Goal: Information Seeking & Learning: Learn about a topic

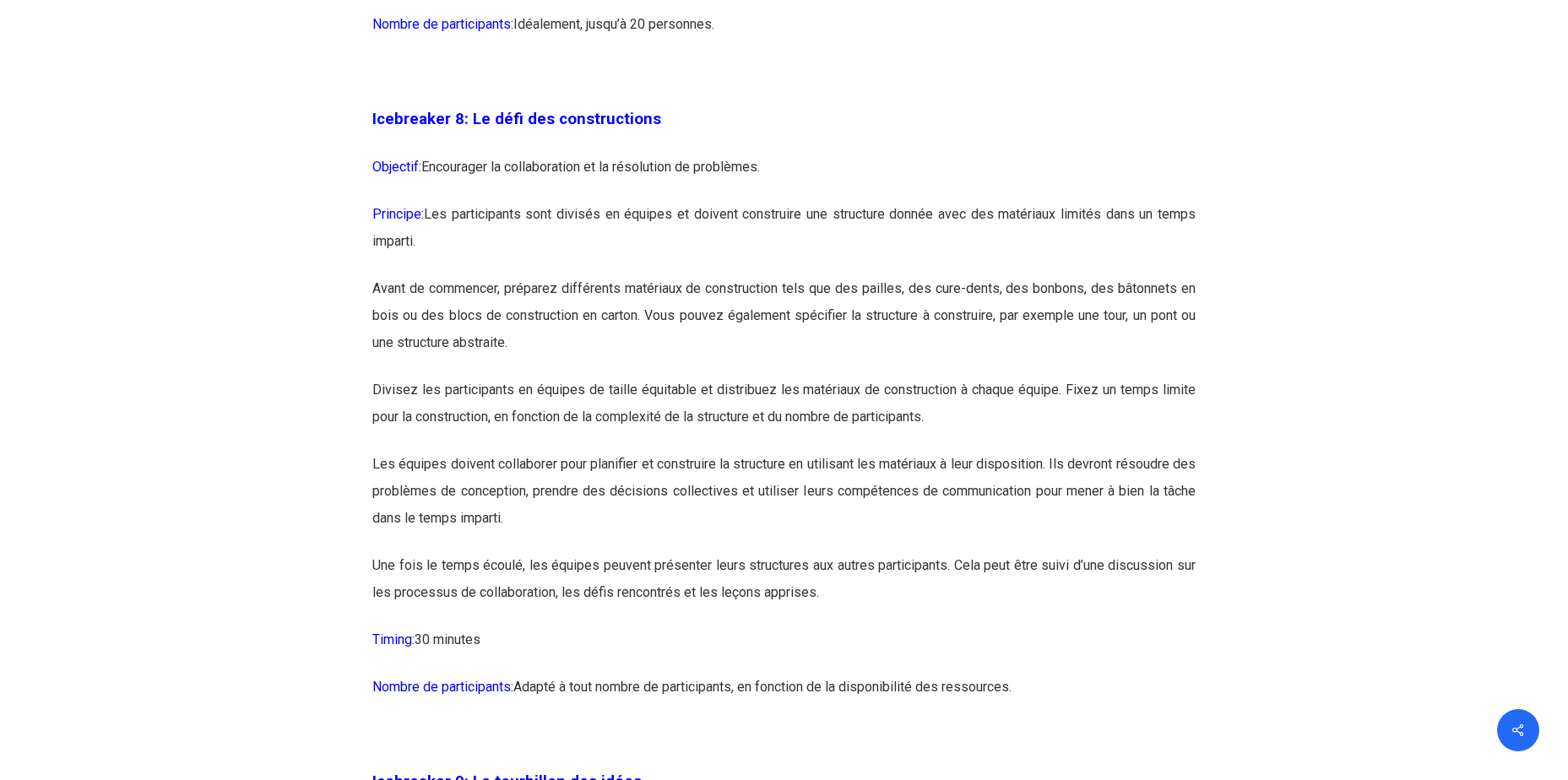
scroll to position [4813, 0]
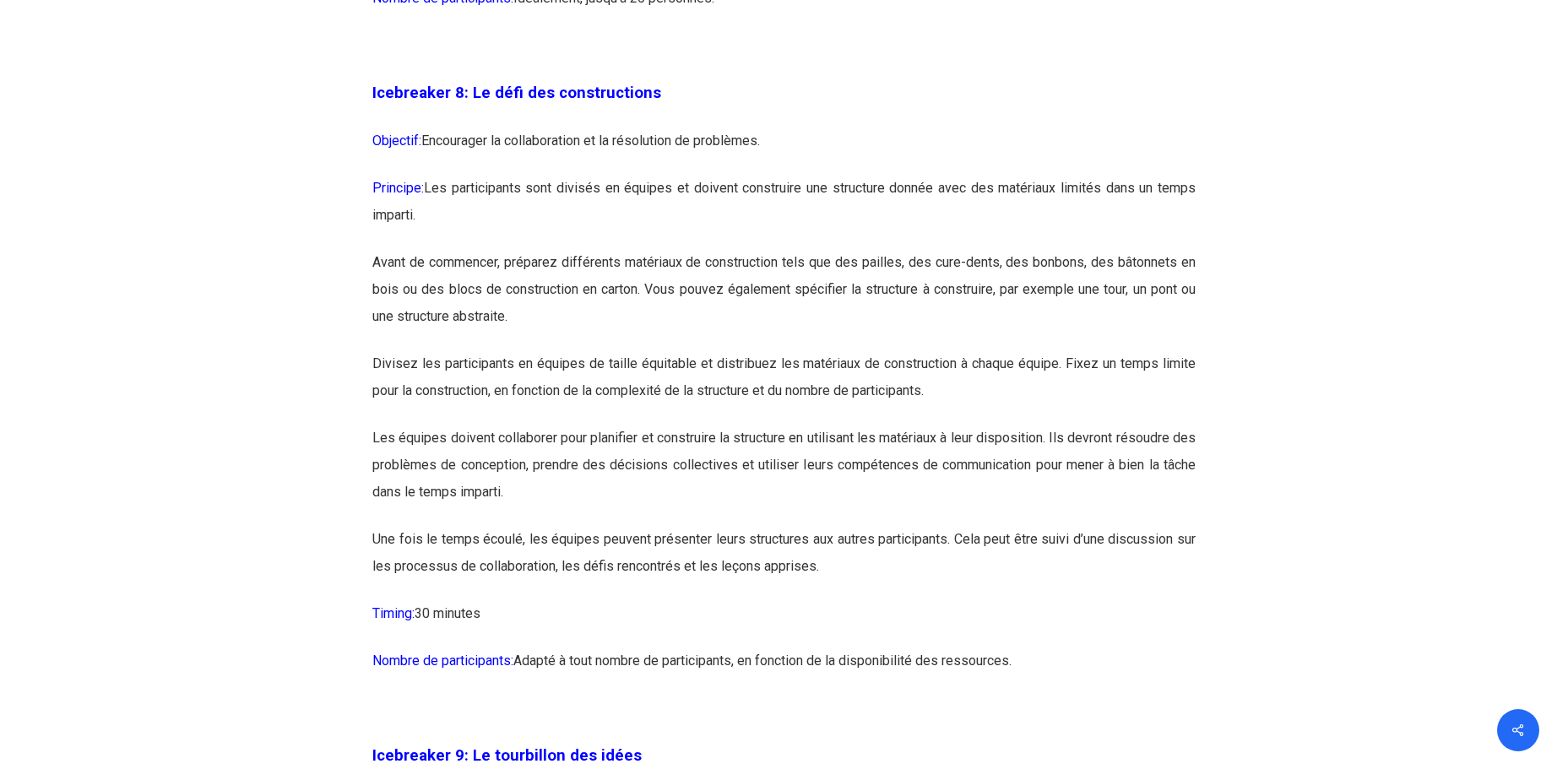
drag, startPoint x: 1070, startPoint y: 719, endPoint x: 355, endPoint y: 165, distance: 904.5
copy div "Icebreaker 8: Le défi des constructions Objectif: Encourager la collaboration e…"
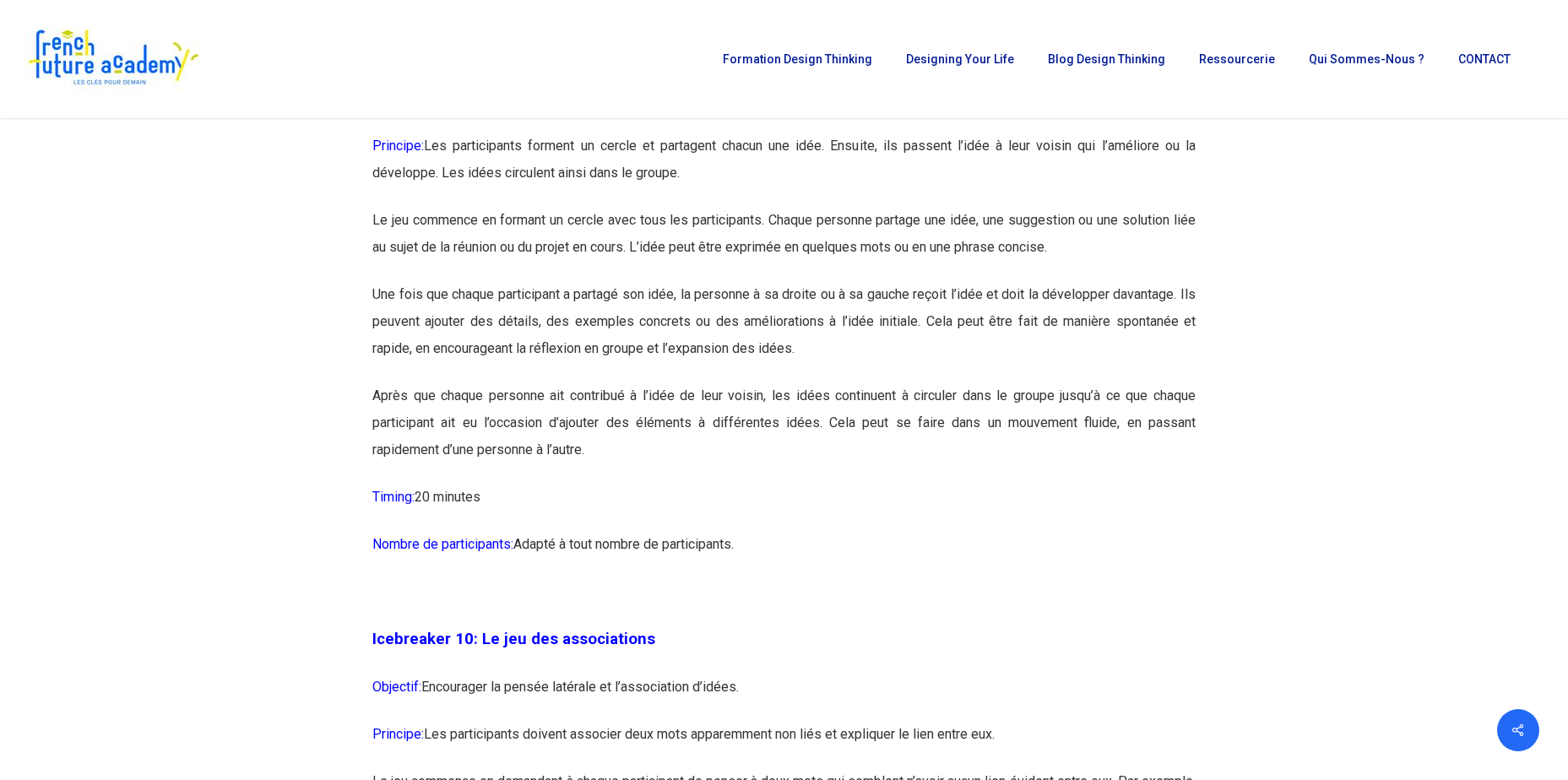
scroll to position [5489, 0]
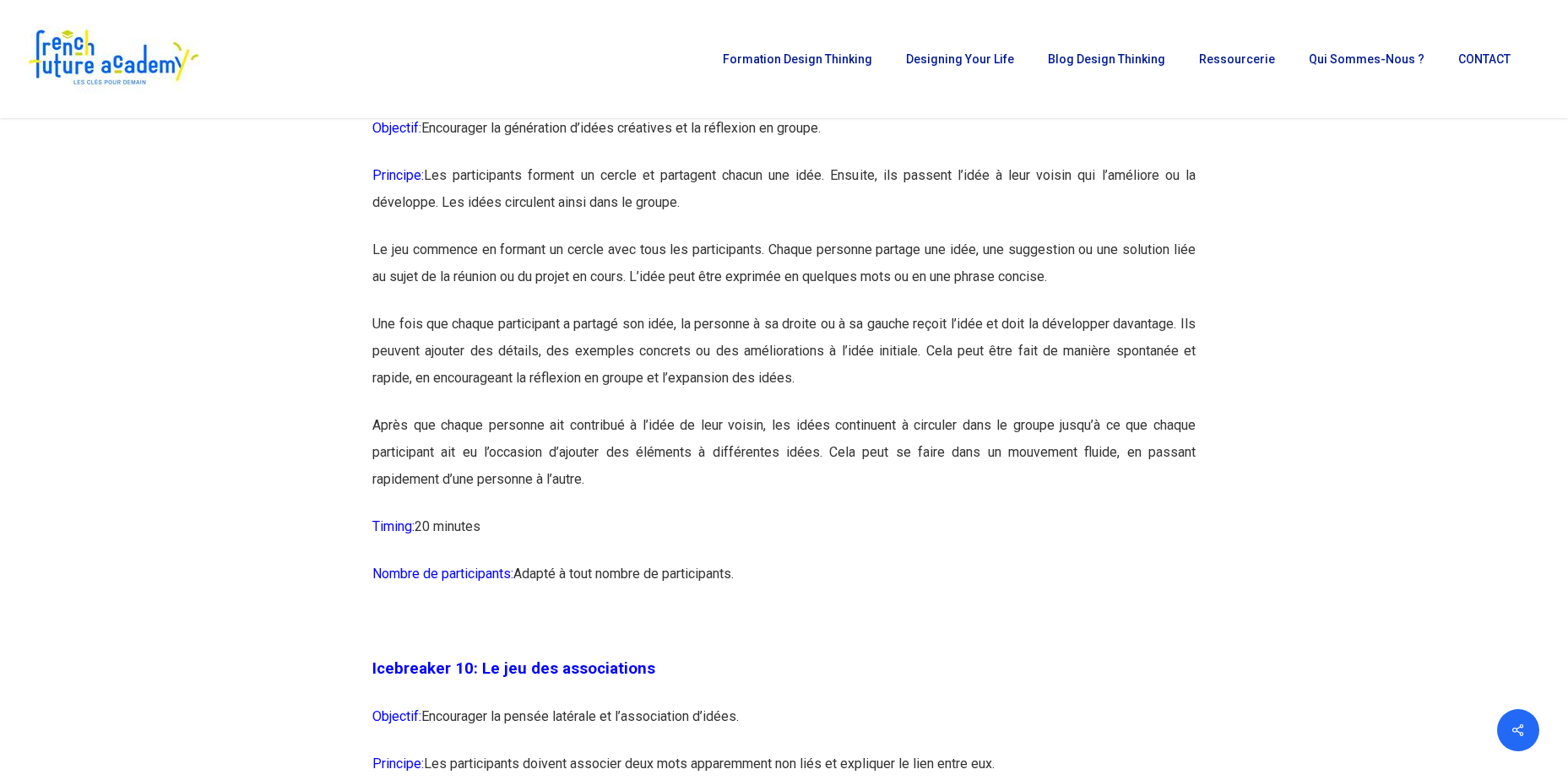
drag, startPoint x: 367, startPoint y: 169, endPoint x: 749, endPoint y: 636, distance: 603.3
copy div "Icebreaker 9: Le tourbillon des idées Objectif: Encourager la génération d’idée…"
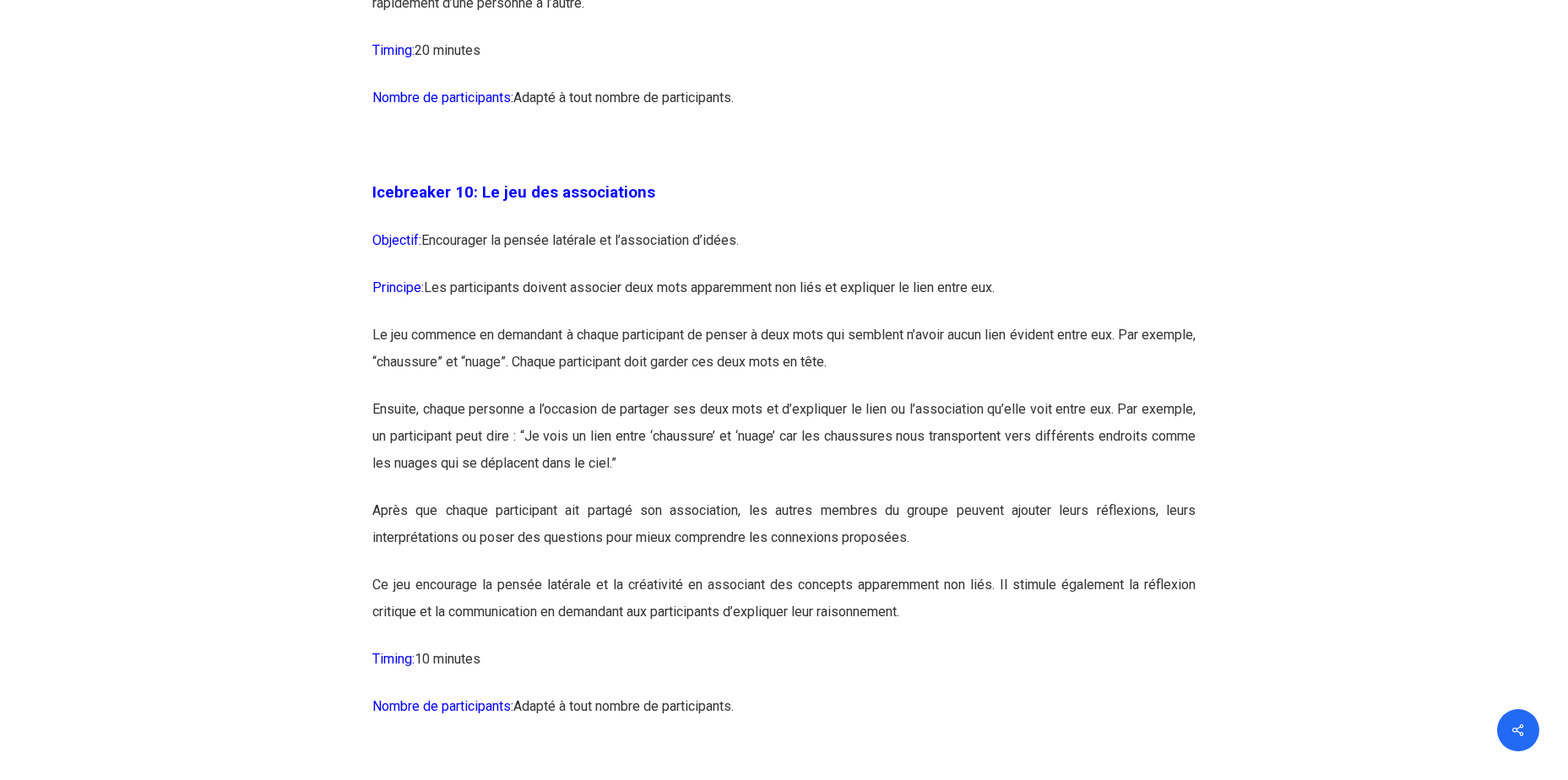
scroll to position [5995, 0]
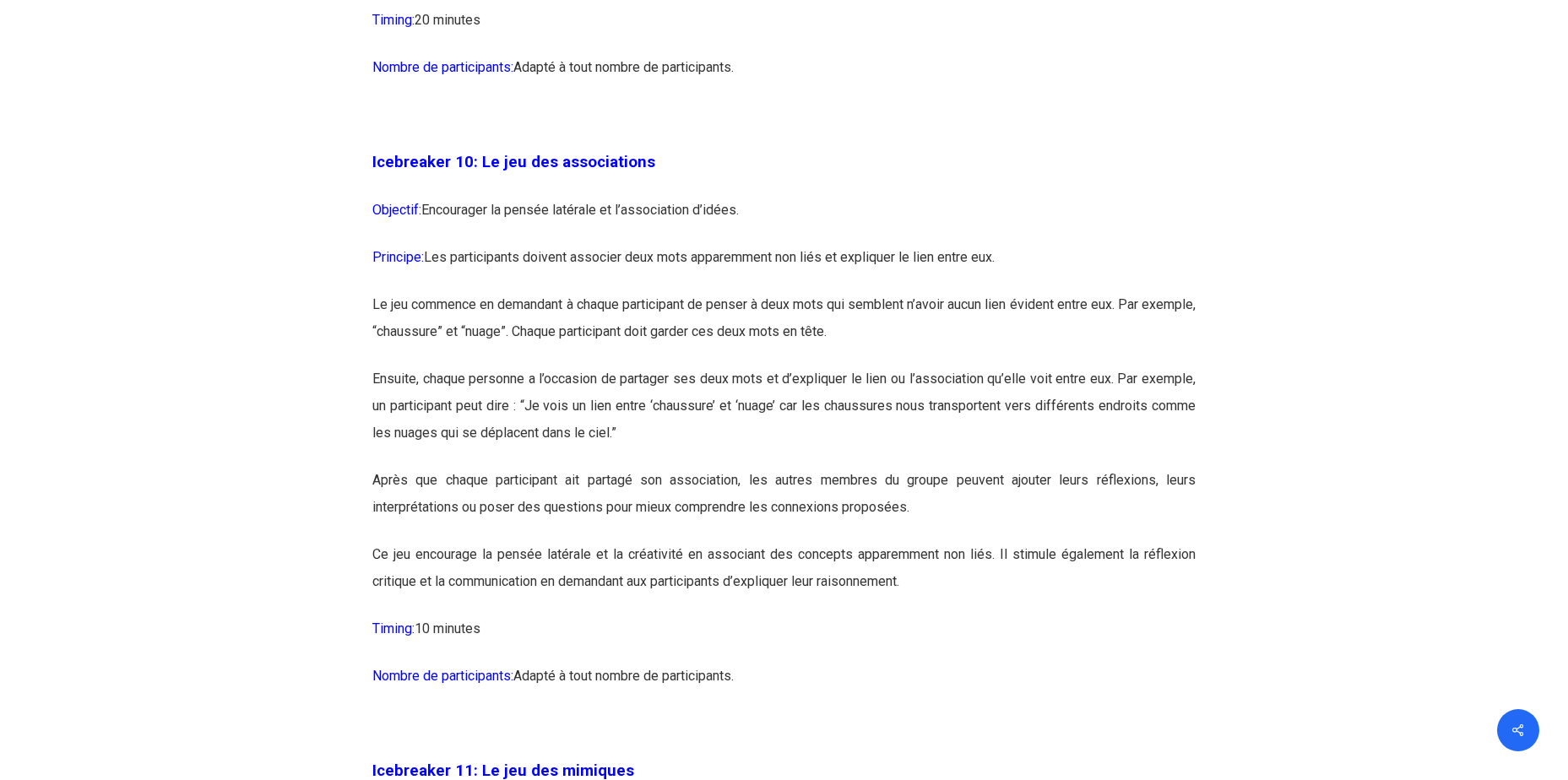
drag, startPoint x: 363, startPoint y: 213, endPoint x: 751, endPoint y: 717, distance: 636.1
copy div "Icebreaker 10: Le jeu des associations Objectif: Encourager la pensée latérale …"
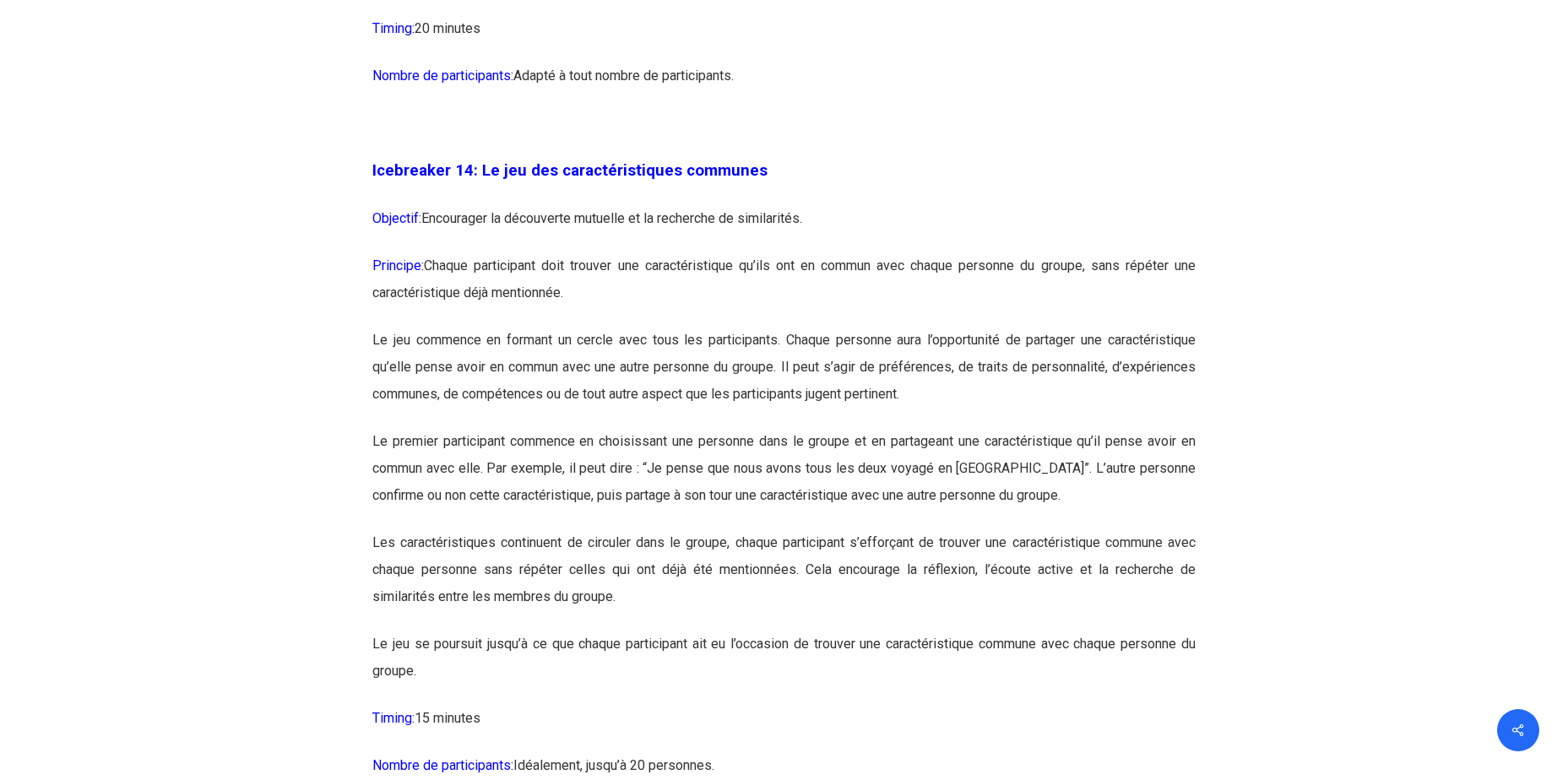
scroll to position [8022, 0]
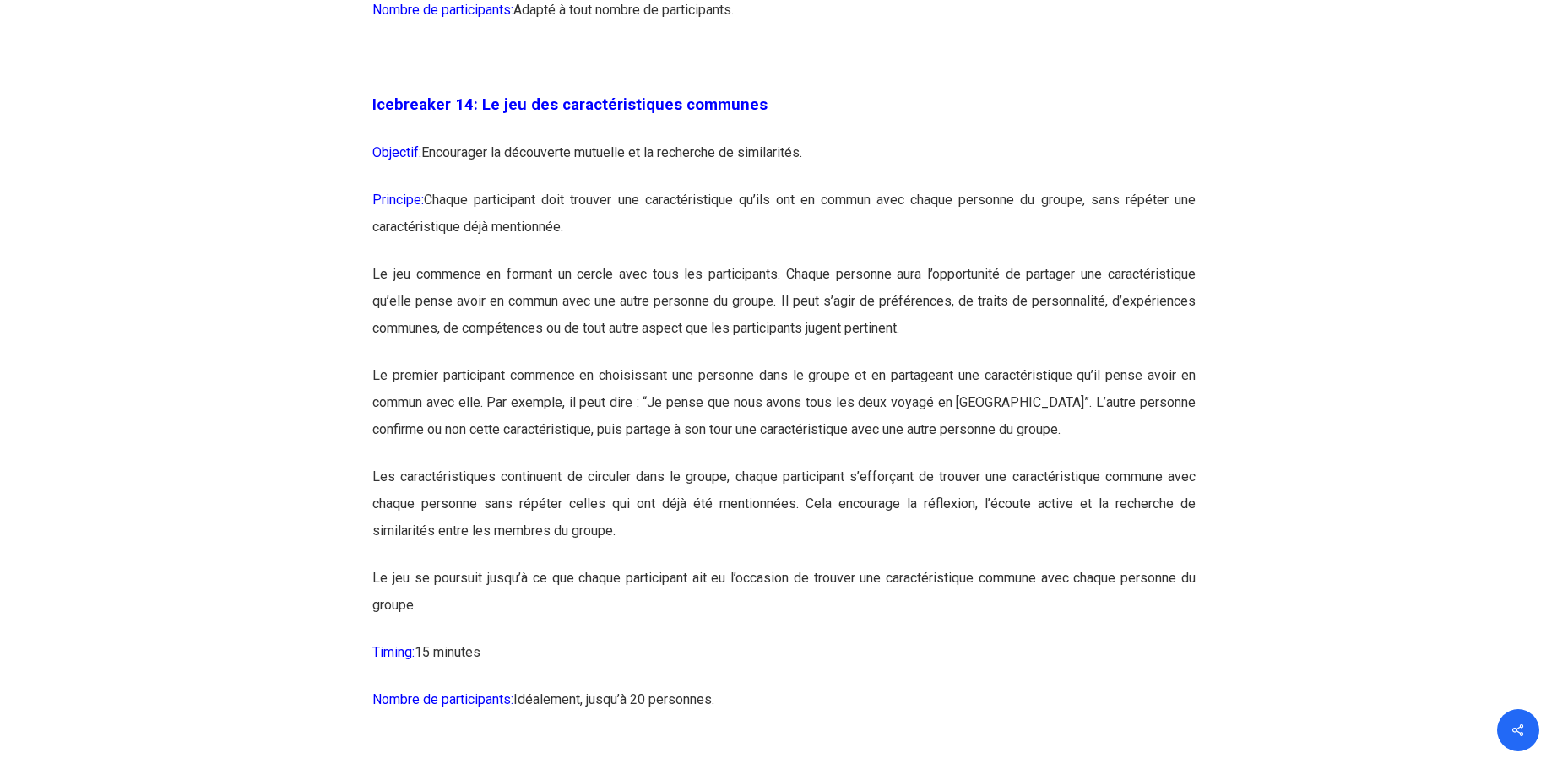
click at [533, 687] on p "Timing: 15 minutes" at bounding box center [784, 662] width 823 height 47
drag, startPoint x: 756, startPoint y: 759, endPoint x: 367, endPoint y: 172, distance: 704.2
copy div "Icebreaker 14: Le jeu des caractéristiques communes Objectif: Encourager la déc…"
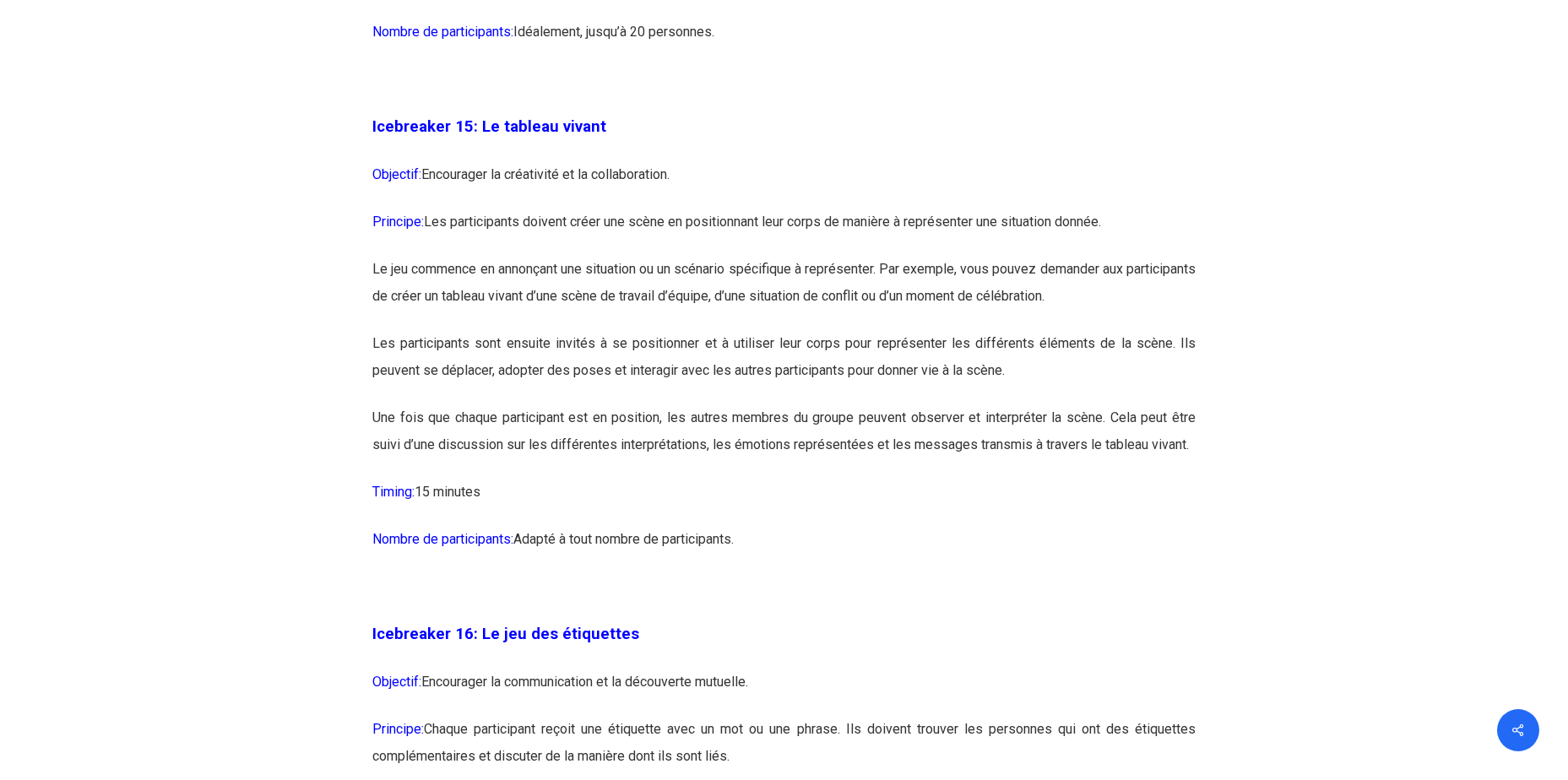
scroll to position [8782, 0]
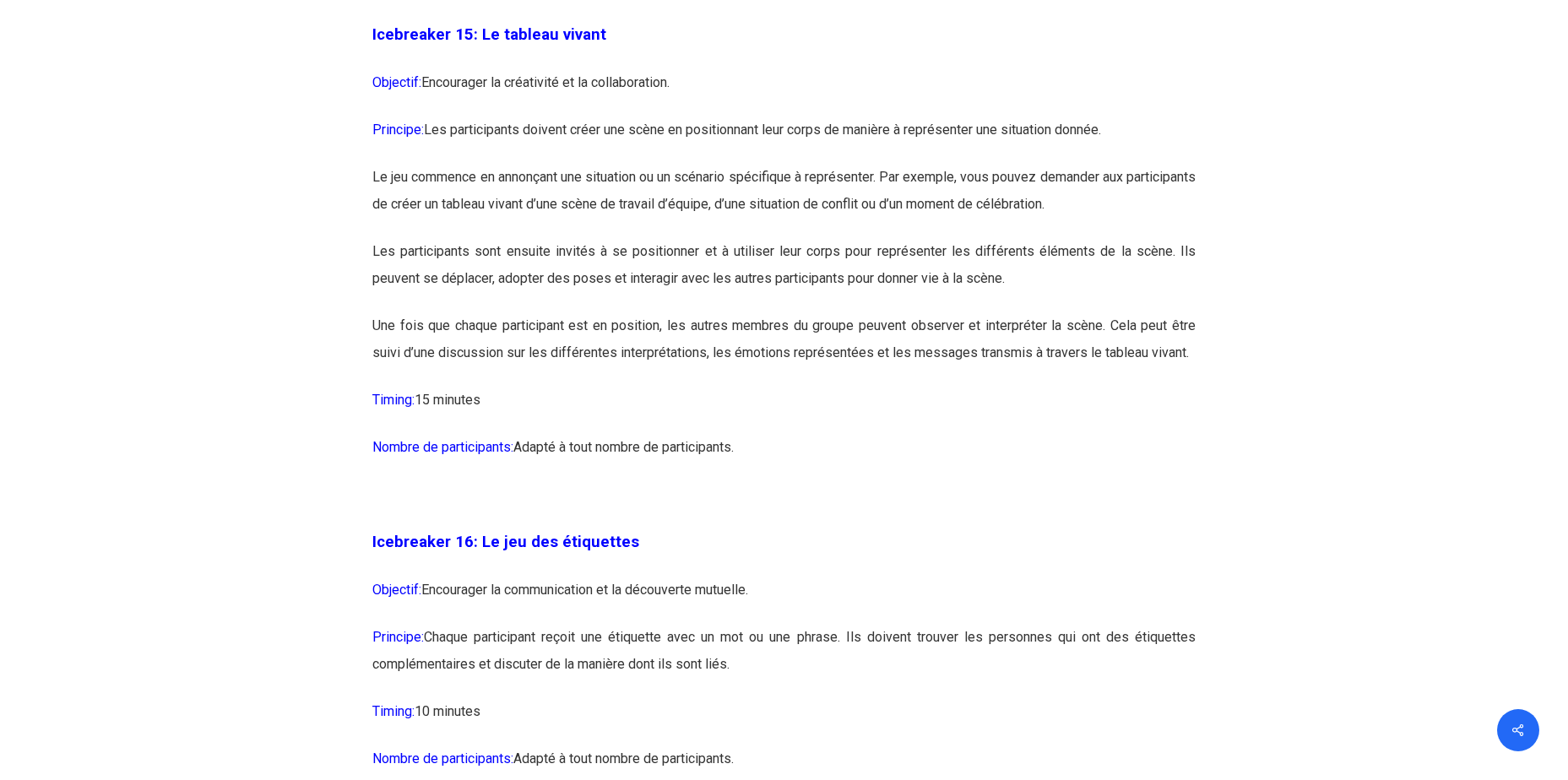
drag, startPoint x: 700, startPoint y: 496, endPoint x: 366, endPoint y: 93, distance: 523.4
click at [366, 93] on div "Icebreaker 1: Nommez votre super-pouvoir ! Objectif: Encourager l’expression in…" at bounding box center [784, 749] width 845 height 16012
copy div "Icebreaker 15: Le tableau vivant Objectif: Encourager la créativité et la colla…"
click at [135, 512] on div at bounding box center [784, 749] width 1559 height 16063
